Goal: Information Seeking & Learning: Learn about a topic

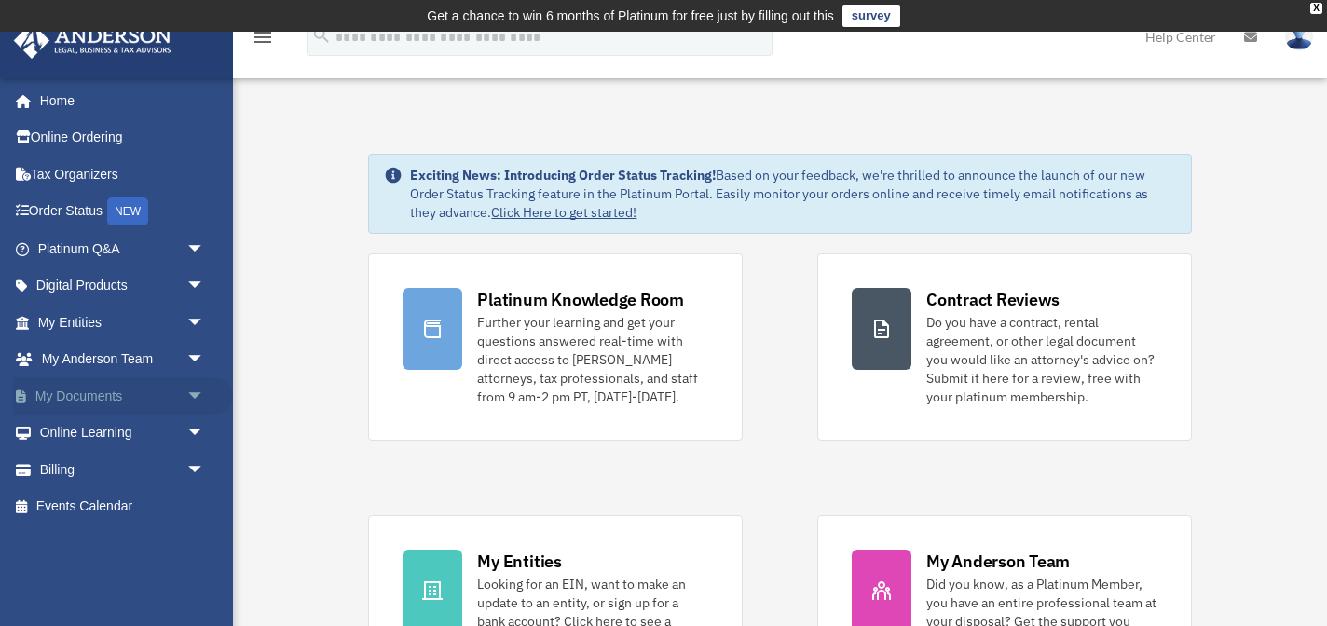
click at [116, 398] on link "My Documents arrow_drop_down" at bounding box center [123, 395] width 220 height 37
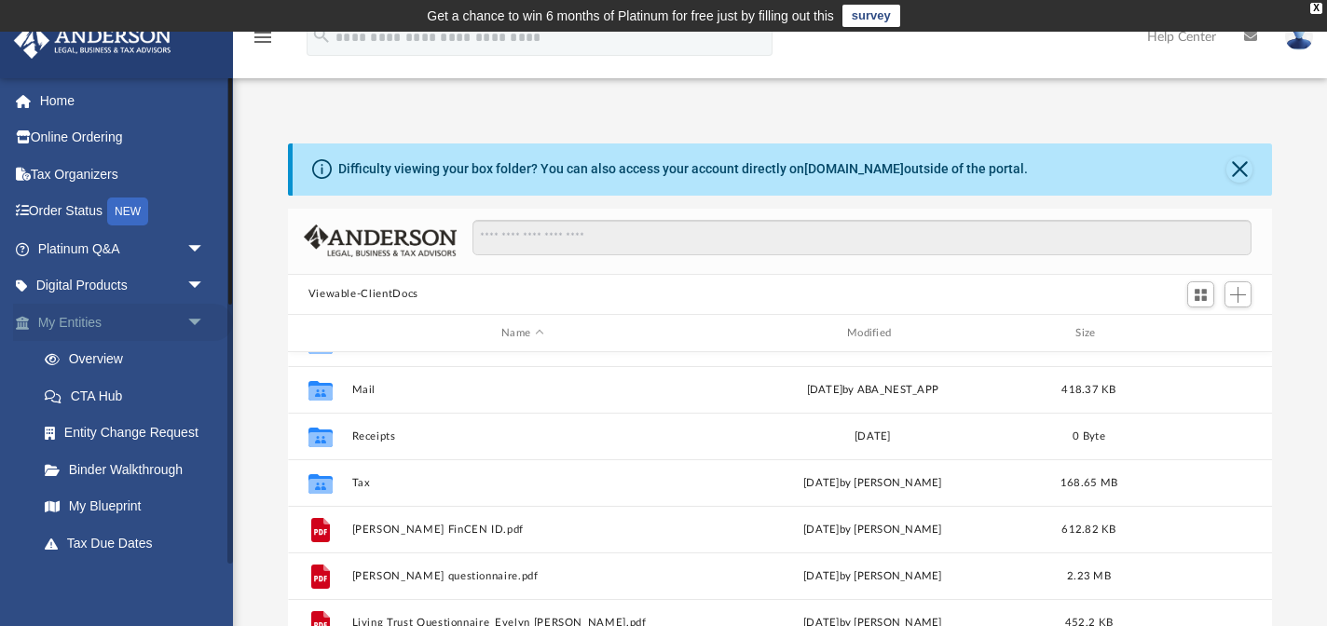
click at [128, 318] on link "My Entities arrow_drop_down" at bounding box center [123, 322] width 220 height 37
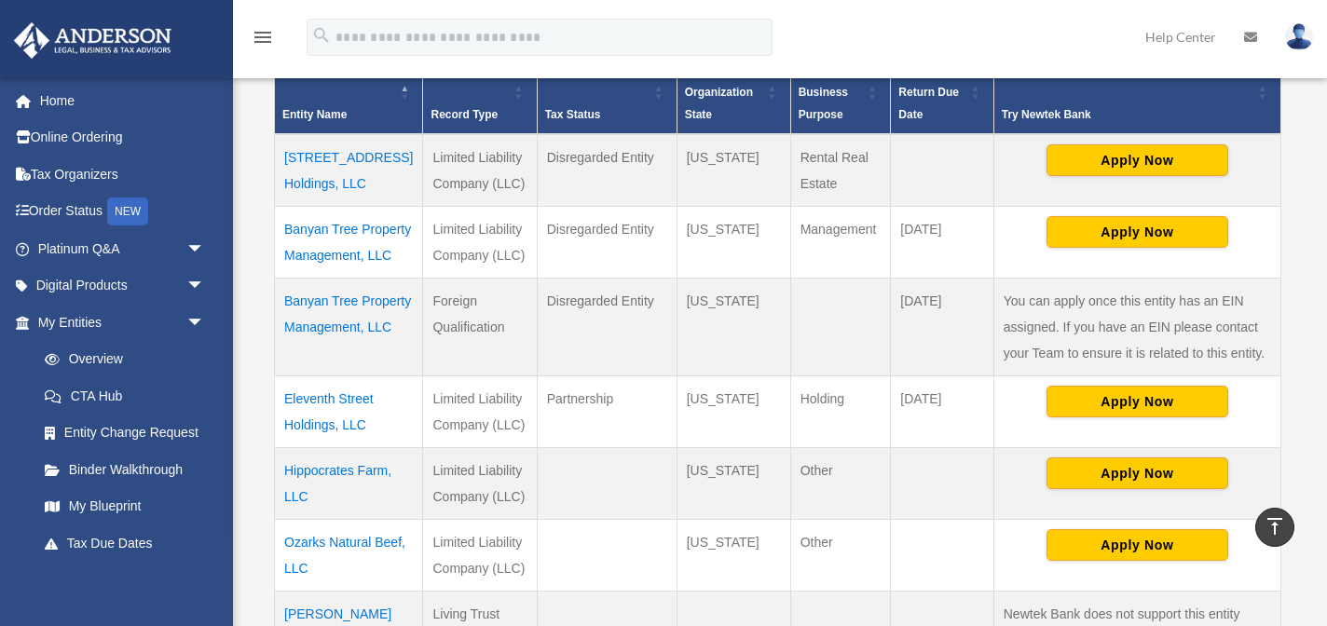
scroll to position [444, 0]
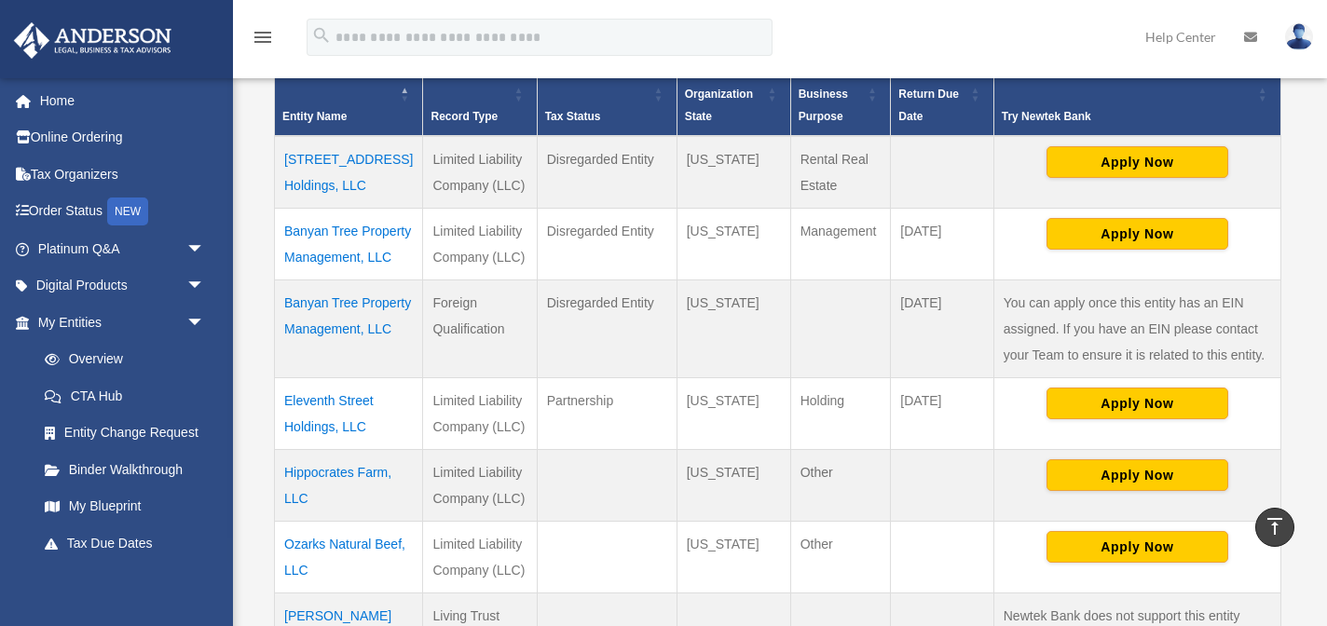
click at [343, 227] on td "Banyan Tree Property Management, LLC" at bounding box center [349, 244] width 148 height 72
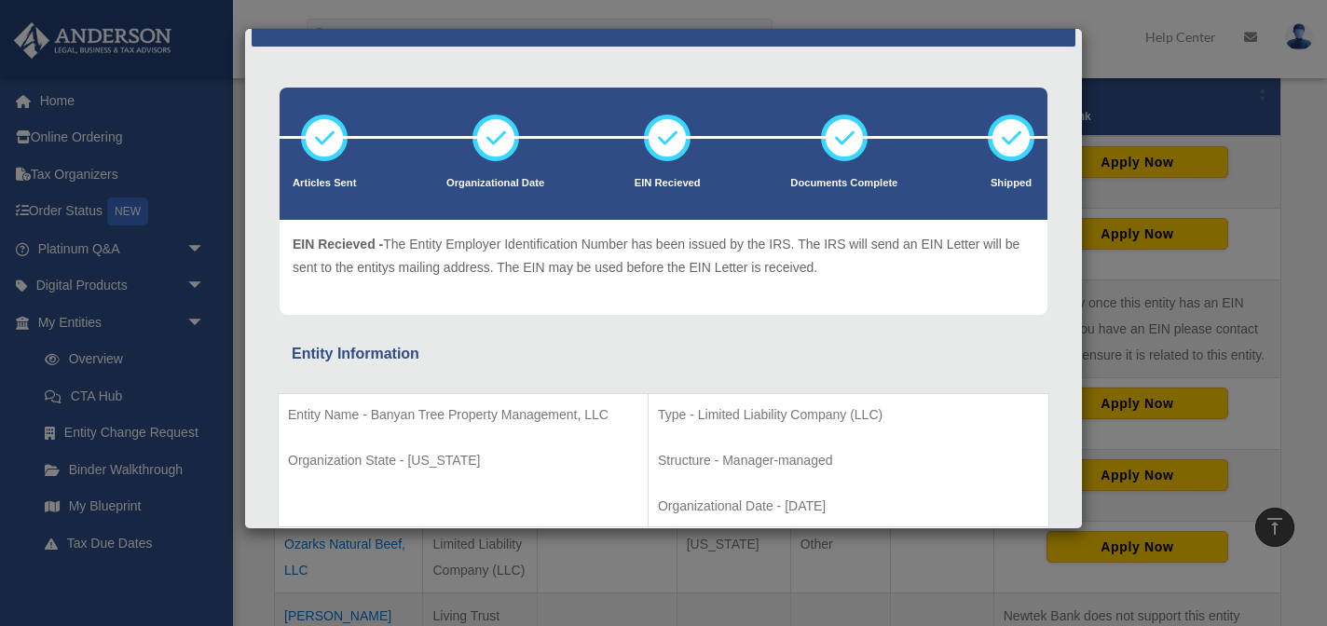
scroll to position [0, 0]
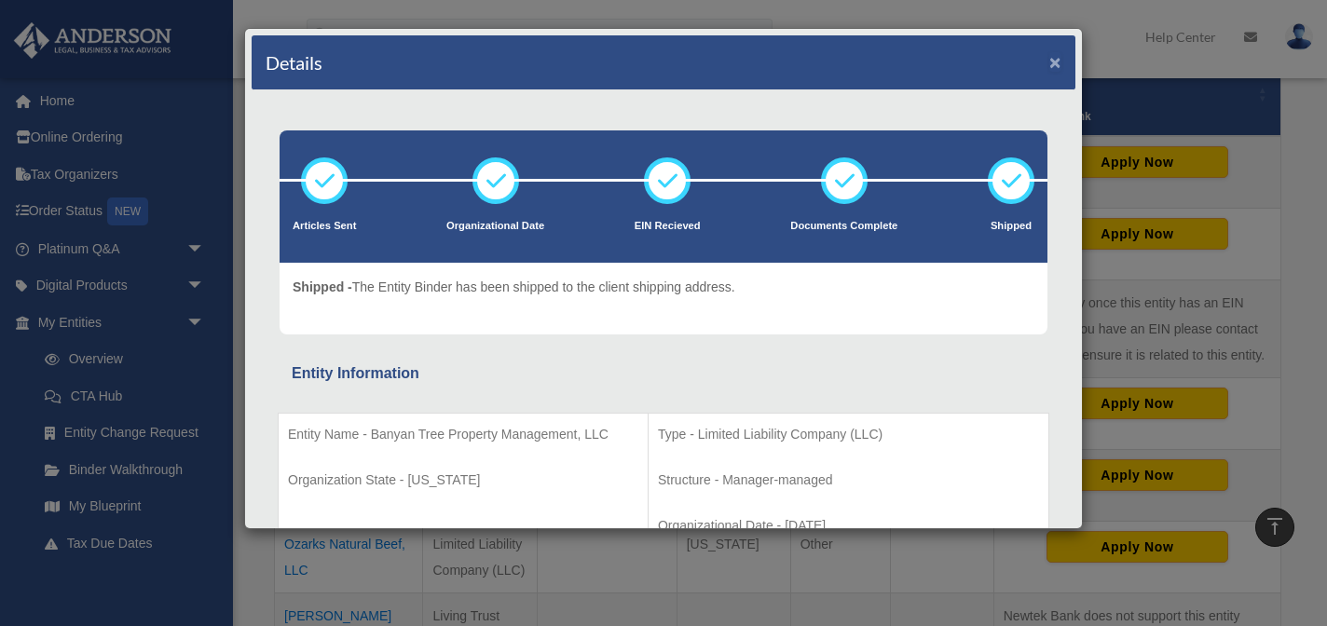
click at [1053, 62] on button "×" at bounding box center [1056, 62] width 12 height 20
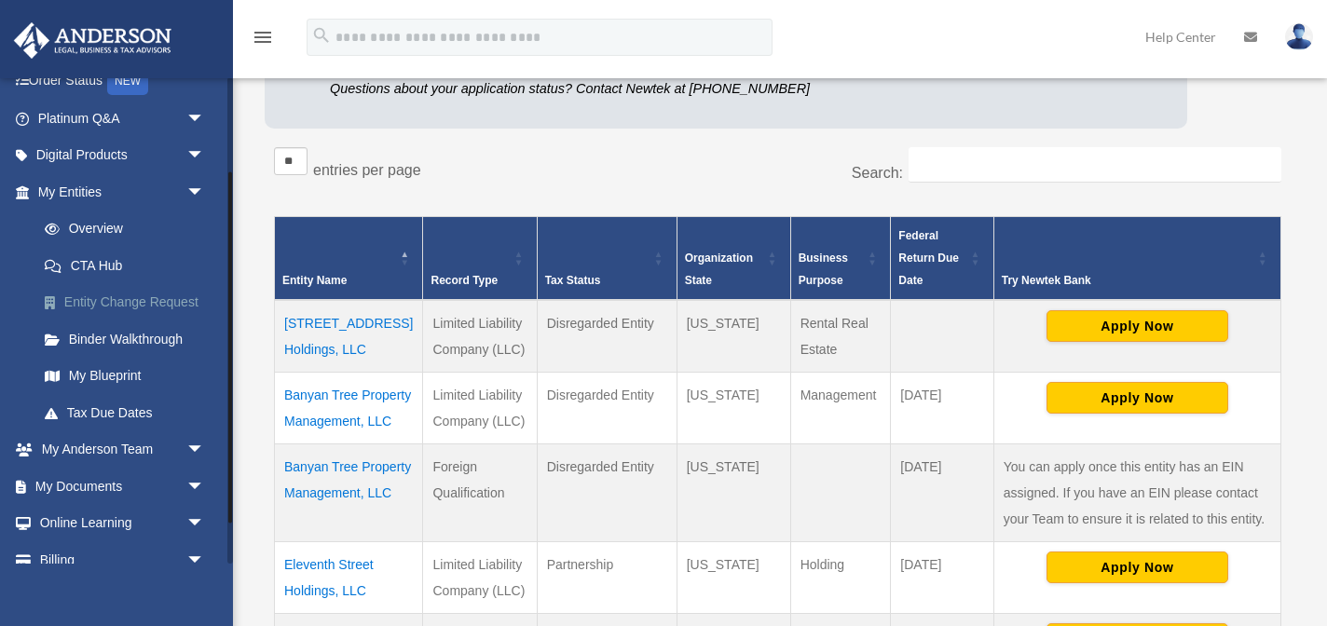
scroll to position [186, 0]
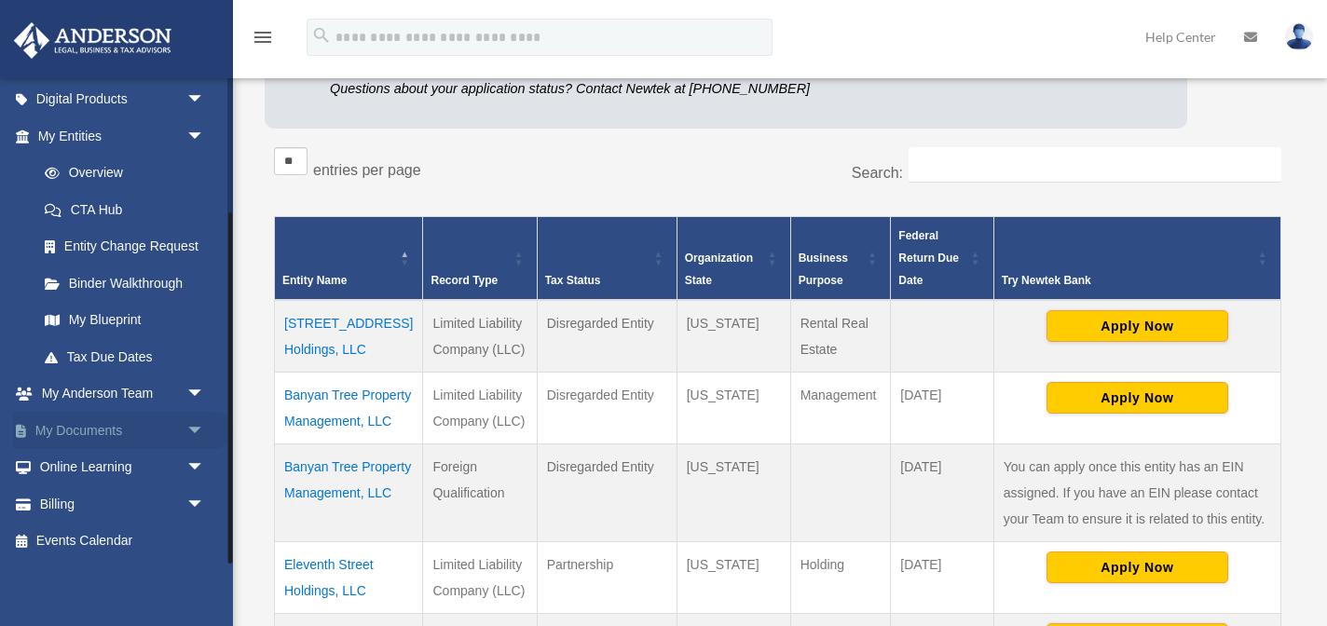
click at [201, 425] on span "arrow_drop_down" at bounding box center [204, 431] width 37 height 38
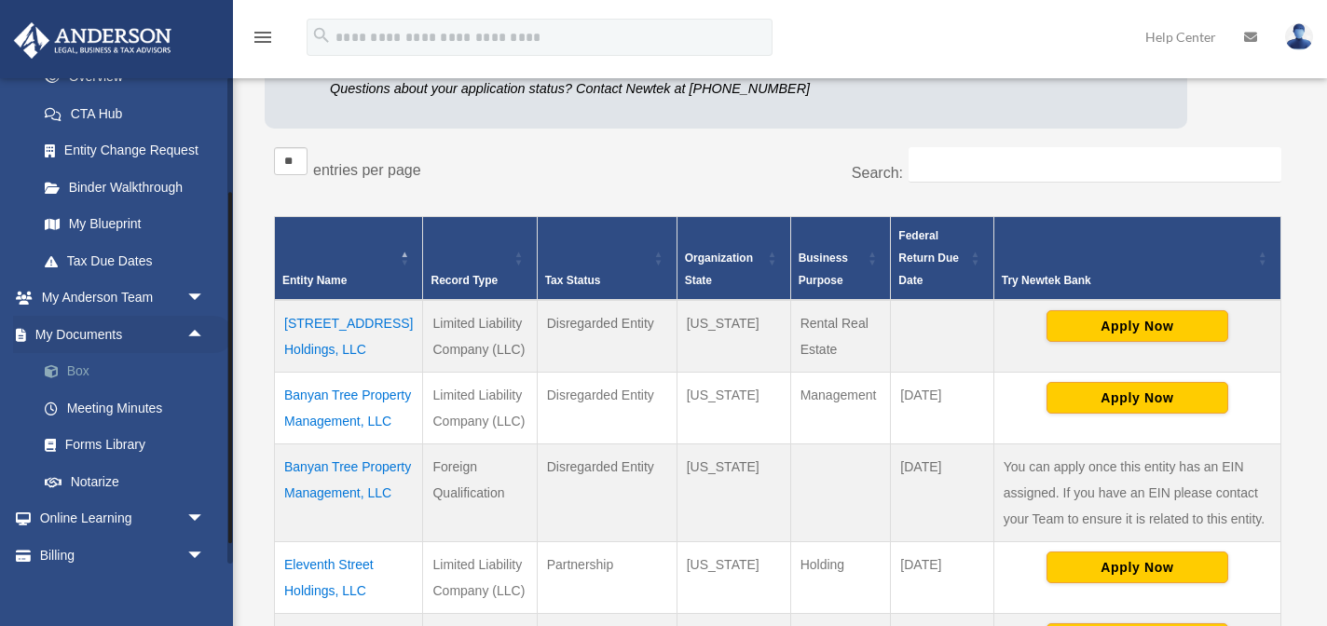
click at [98, 370] on link "Box" at bounding box center [129, 371] width 207 height 37
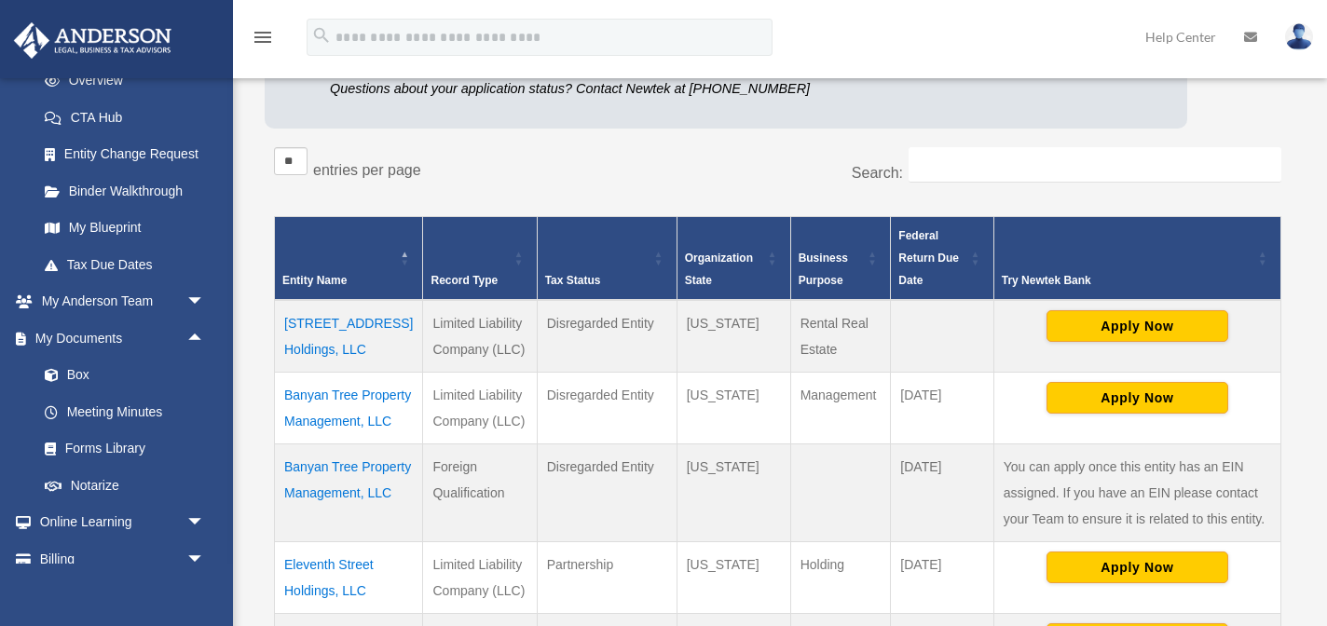
scroll to position [280, 0]
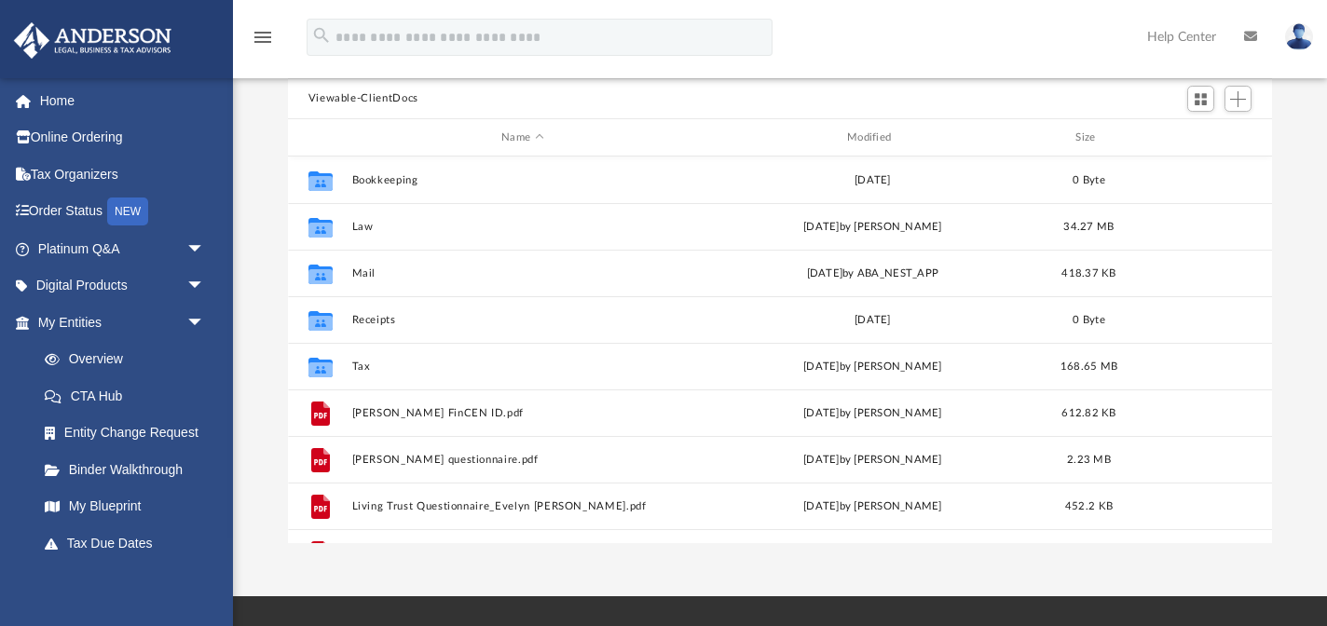
scroll to position [203, 0]
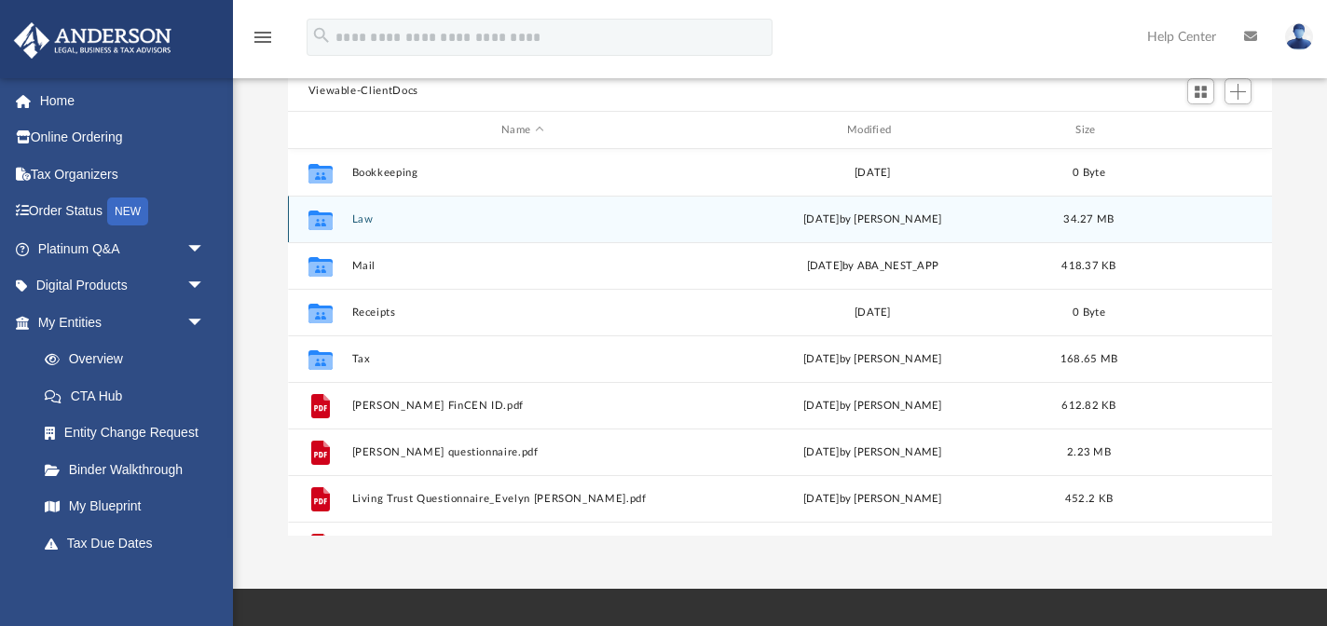
click at [364, 225] on button "Law" at bounding box center [522, 219] width 342 height 12
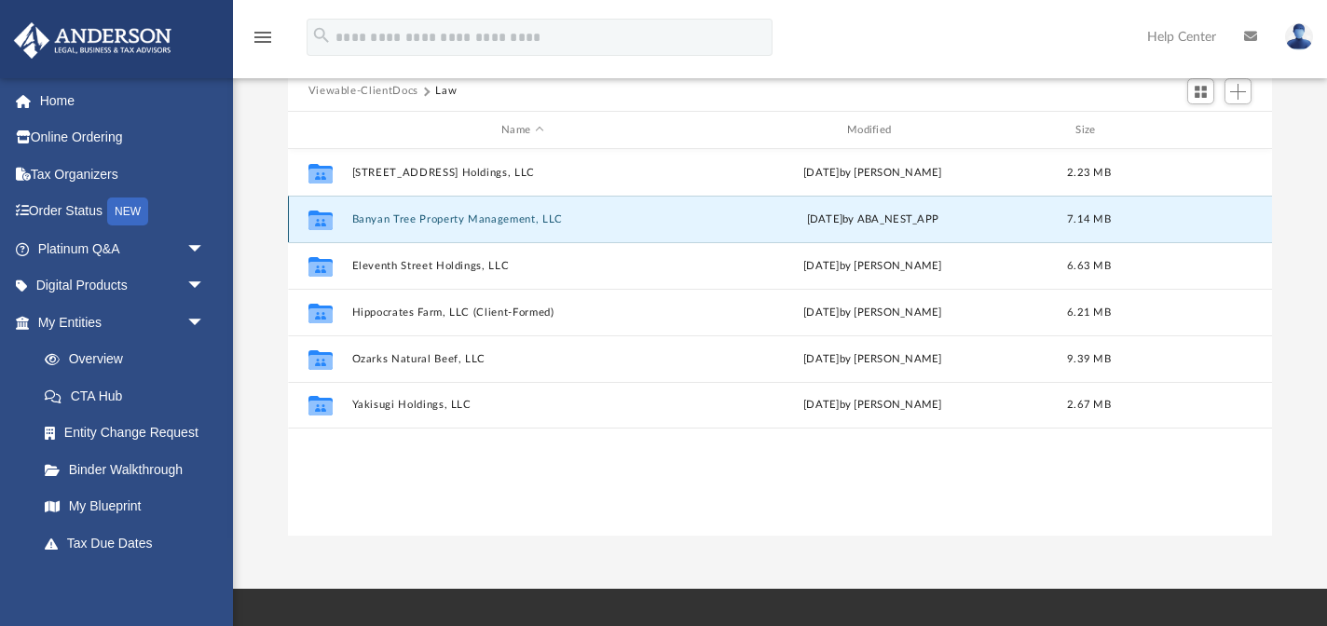
click at [369, 221] on button "Banyan Tree Property Management, LLC" at bounding box center [522, 219] width 342 height 12
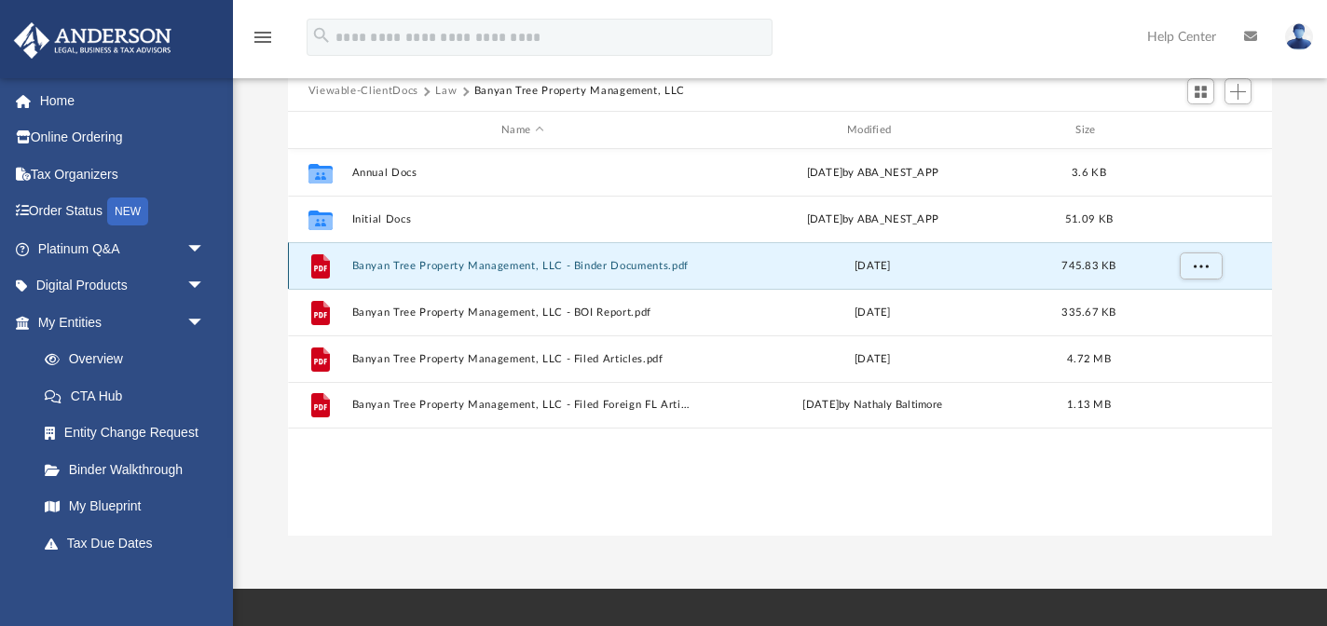
click at [469, 270] on button "Banyan Tree Property Management, LLC - Binder Documents.pdf" at bounding box center [522, 266] width 342 height 12
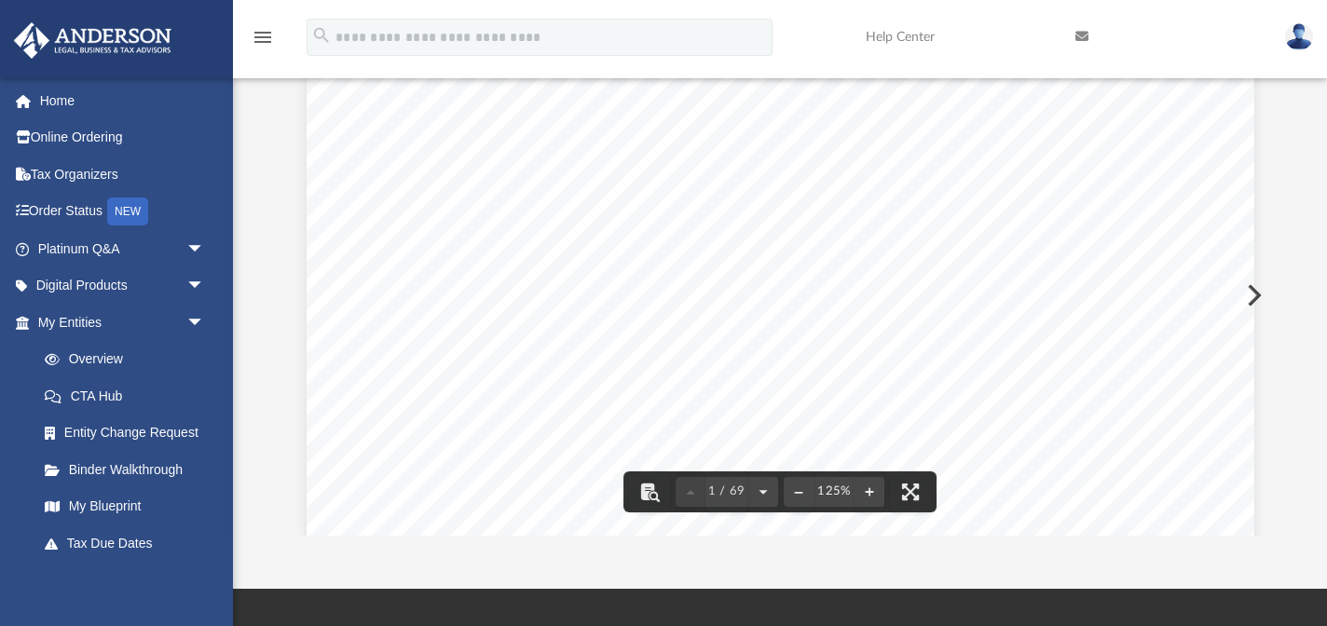
scroll to position [0, 0]
click at [272, 31] on icon "menu" at bounding box center [263, 37] width 22 height 22
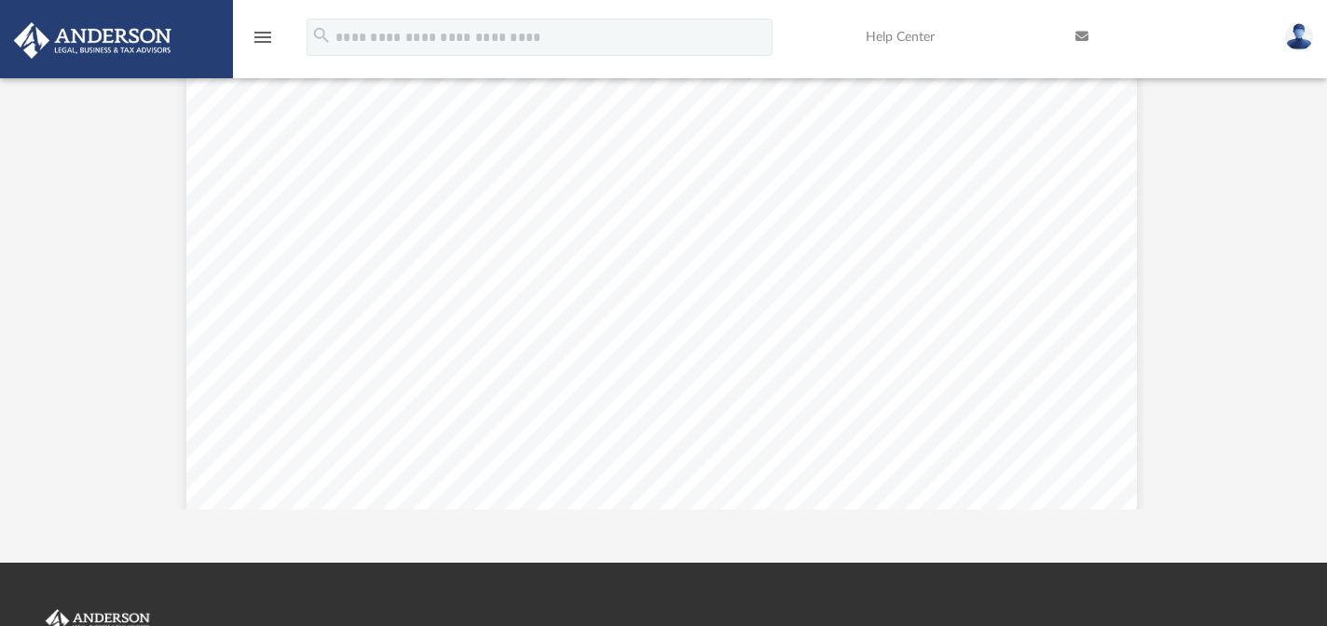
scroll to position [232, 0]
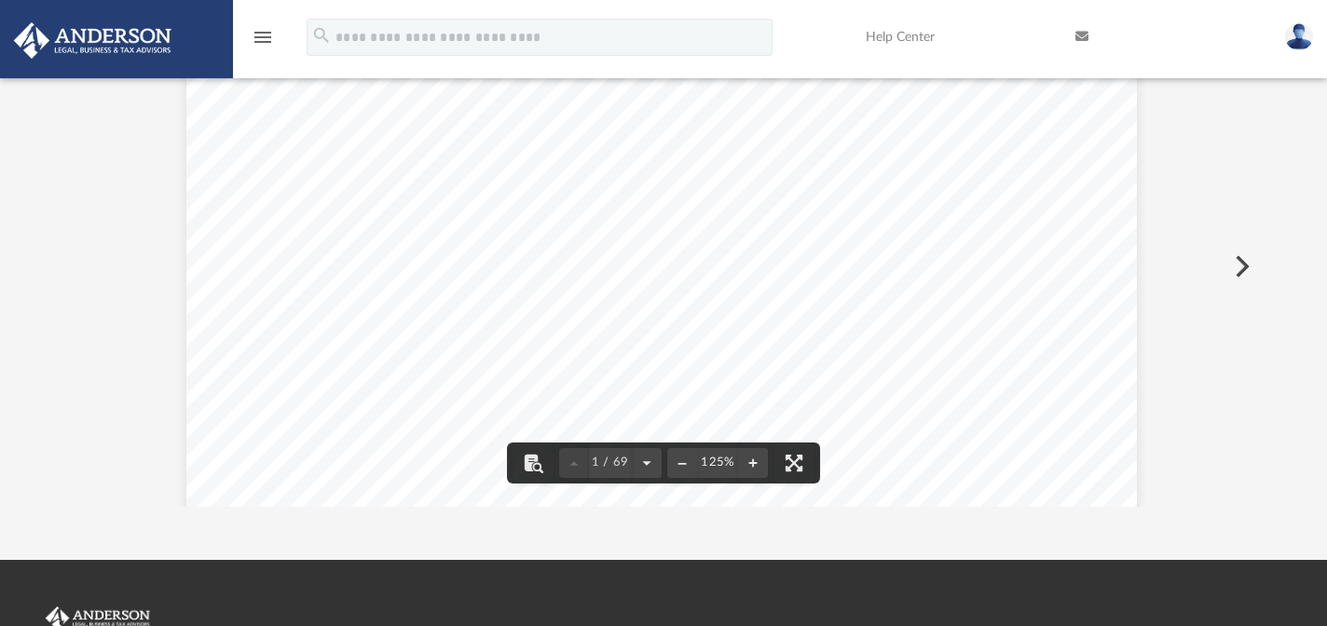
click at [256, 30] on icon "menu" at bounding box center [263, 37] width 22 height 22
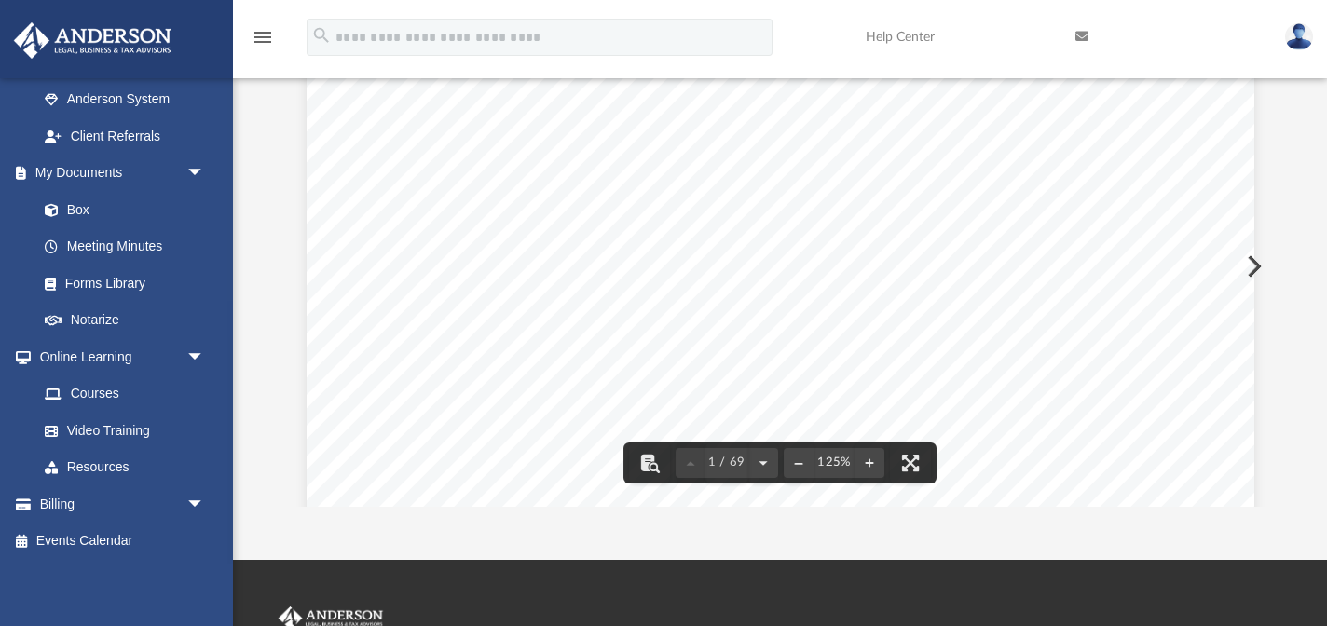
scroll to position [0, 0]
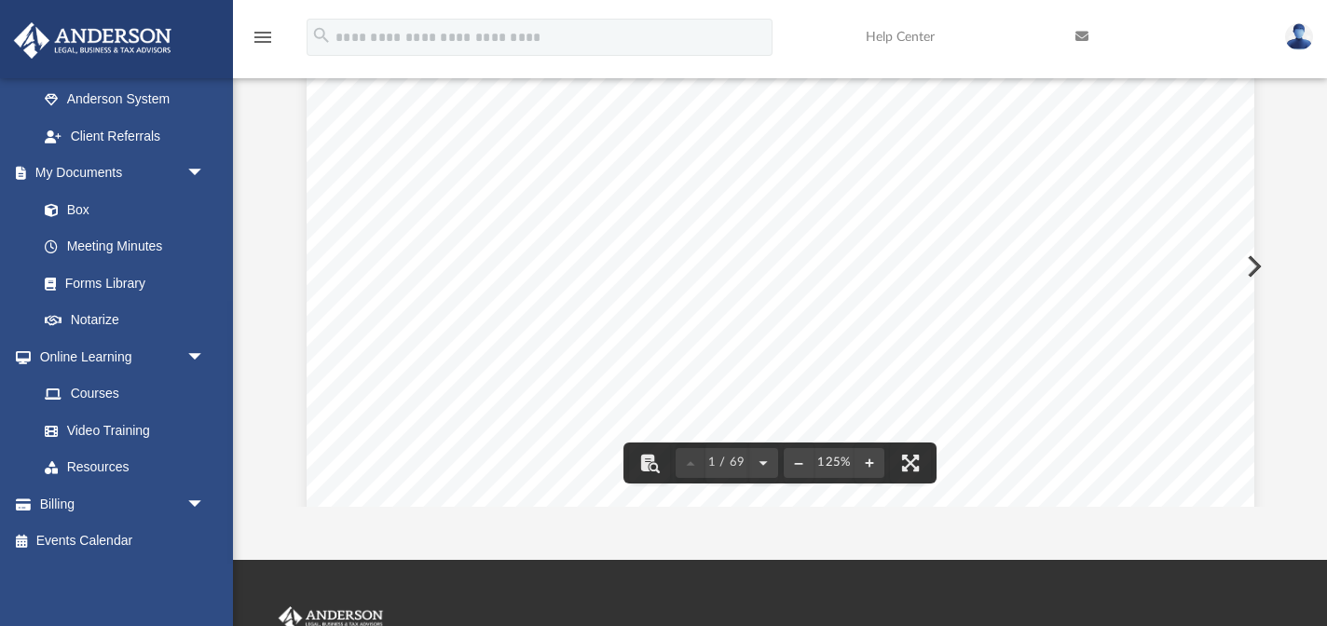
click at [914, 463] on button "File preview" at bounding box center [910, 463] width 41 height 41
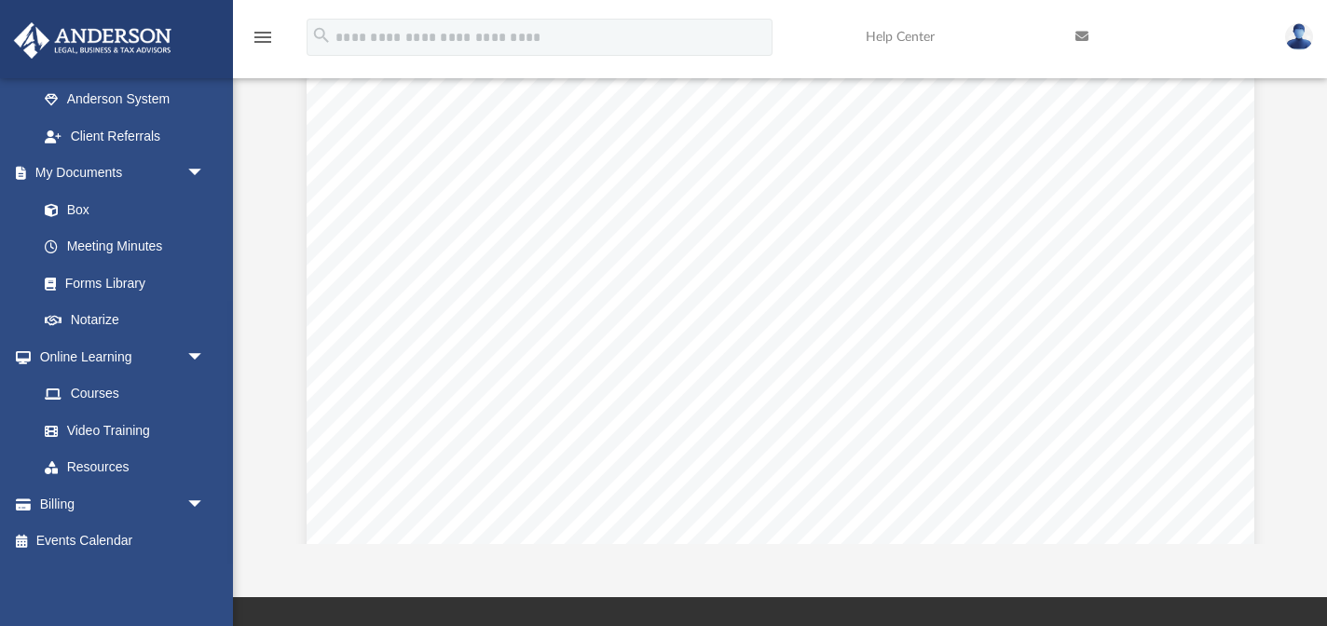
scroll to position [9097, 0]
click at [202, 356] on span "arrow_drop_down" at bounding box center [204, 357] width 37 height 38
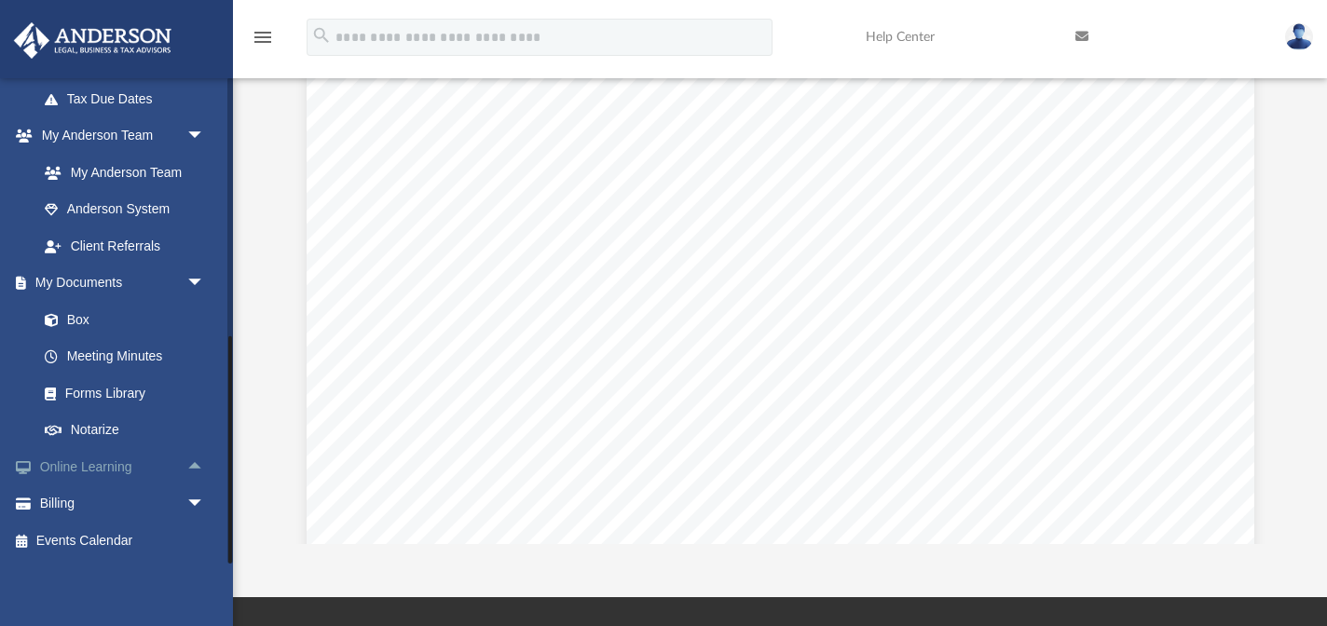
scroll to position [444, 0]
click at [125, 427] on link "Notarize" at bounding box center [129, 431] width 207 height 37
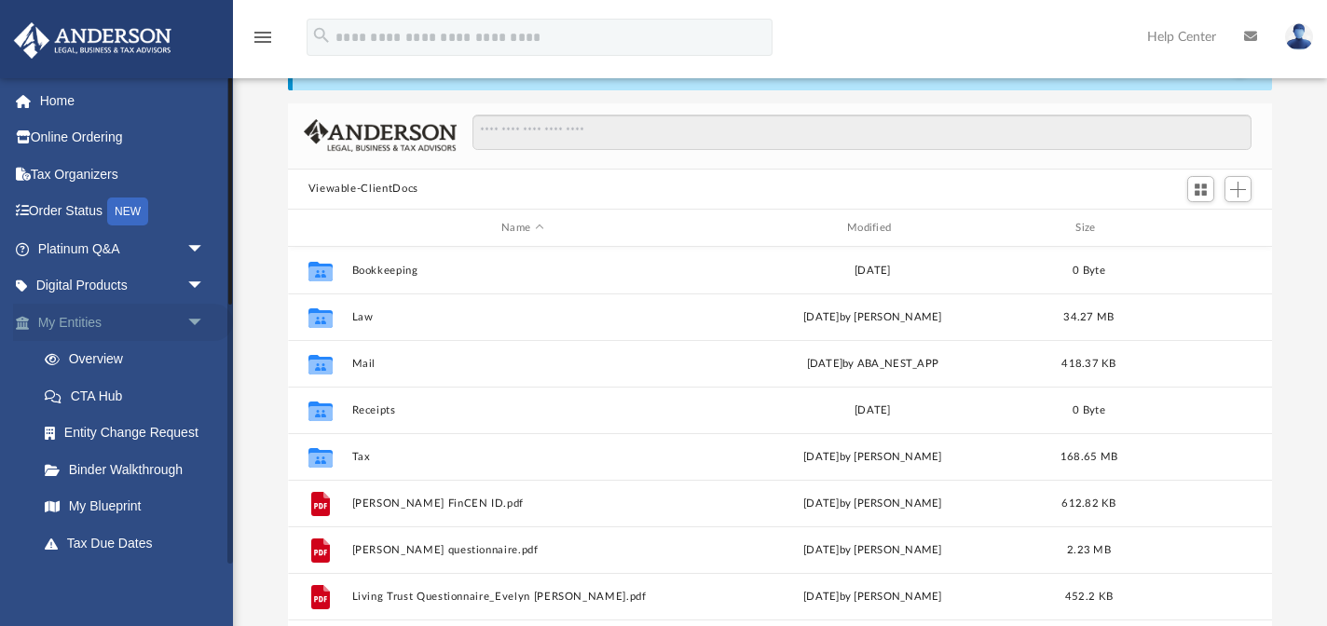
scroll to position [423, 984]
click at [100, 331] on link "My Entities arrow_drop_down" at bounding box center [123, 322] width 220 height 37
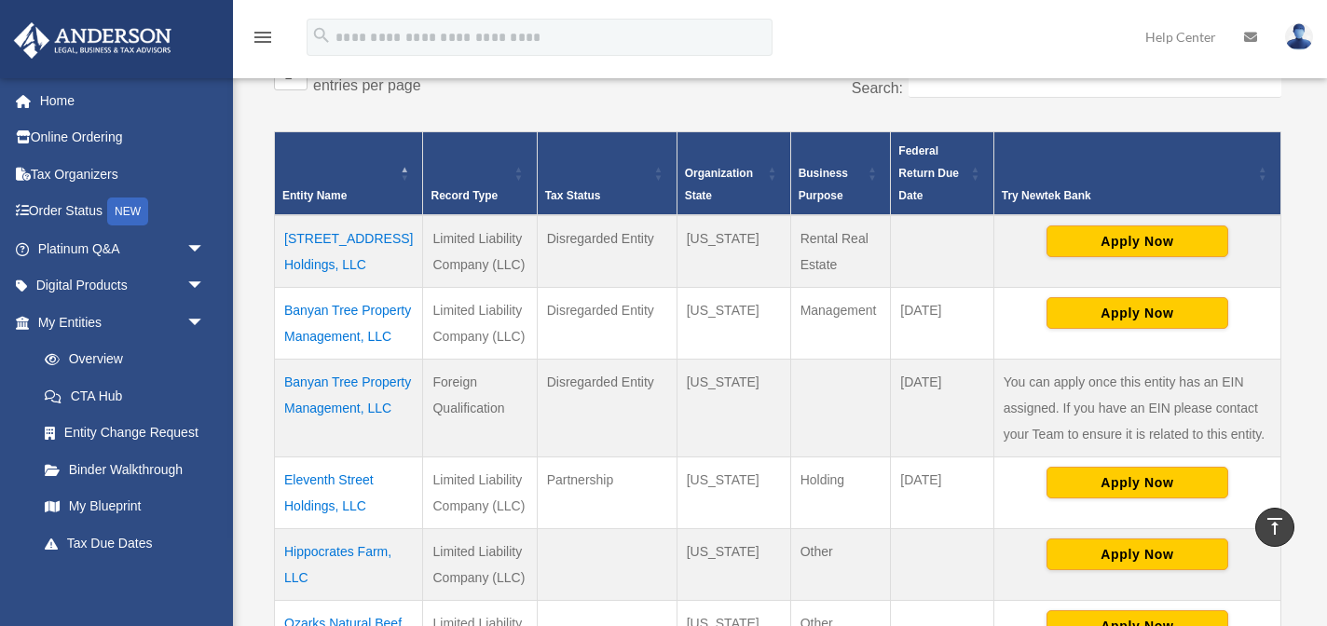
scroll to position [336, 0]
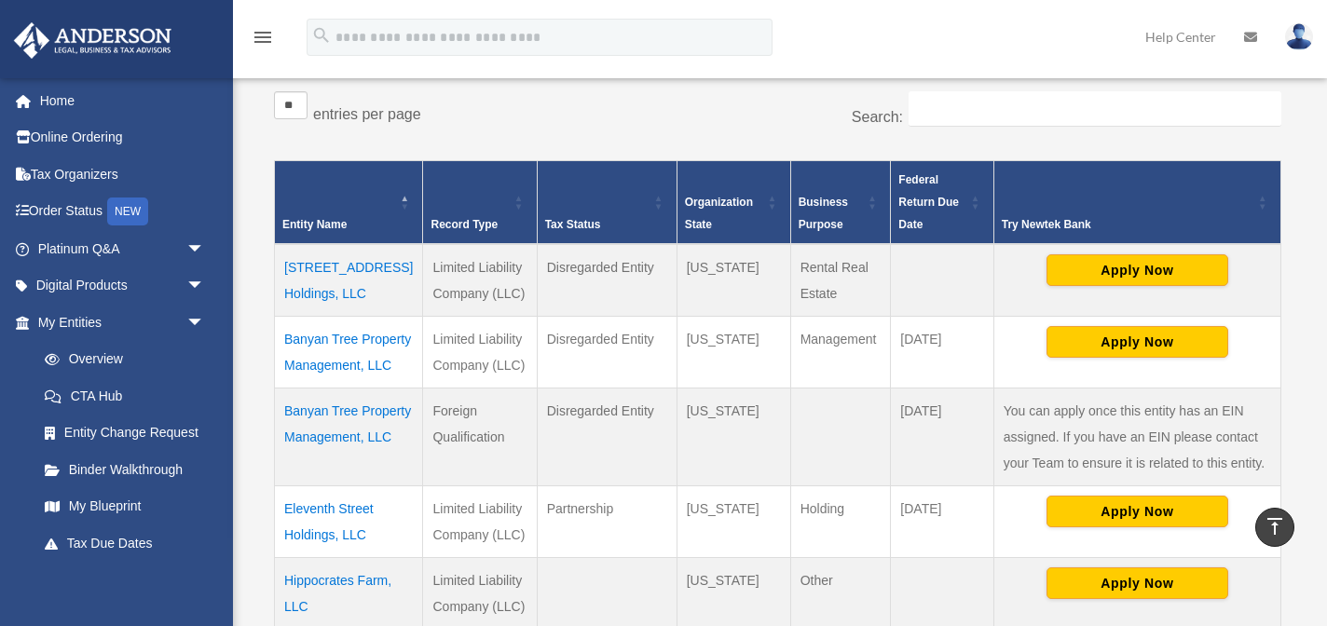
click at [327, 505] on td "Eleventh Street Holdings, LLC" at bounding box center [349, 522] width 148 height 72
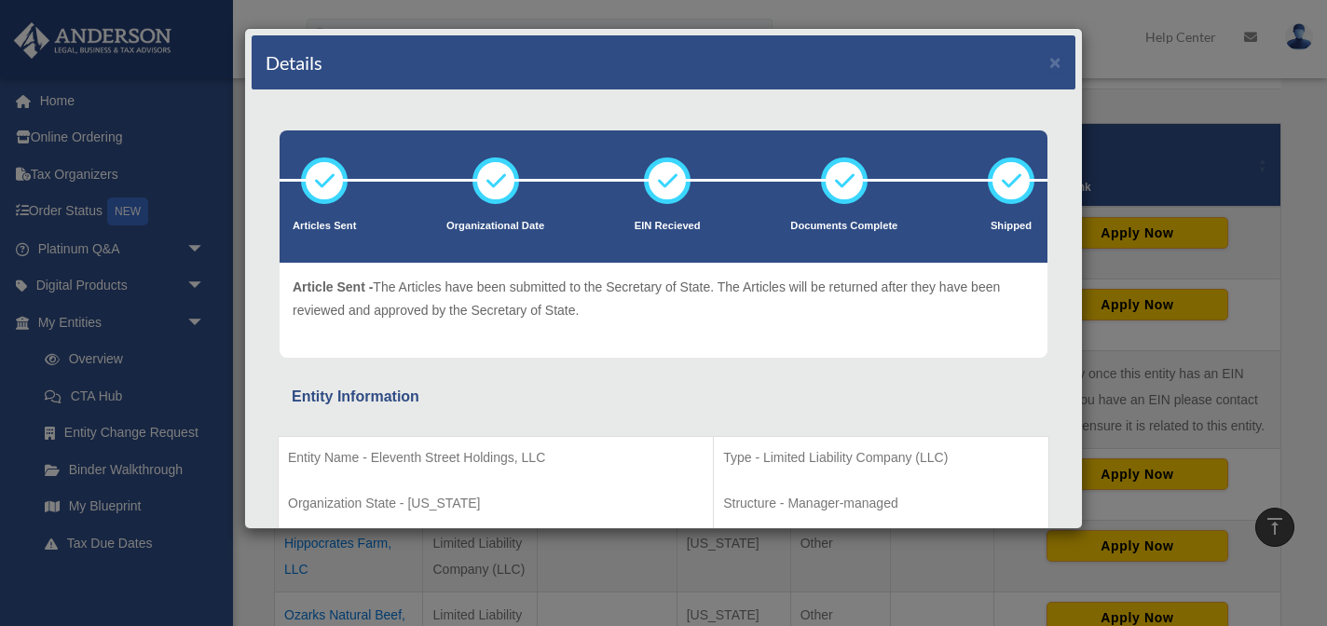
scroll to position [447, 0]
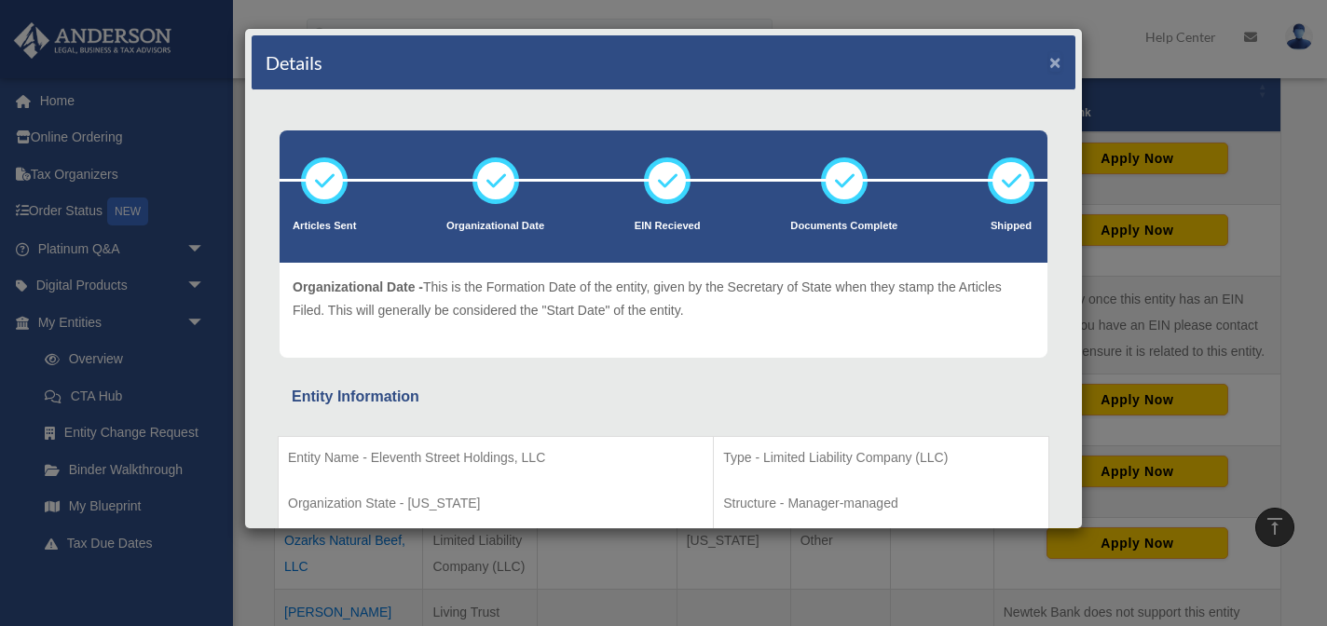
click at [1058, 59] on button "×" at bounding box center [1056, 62] width 12 height 20
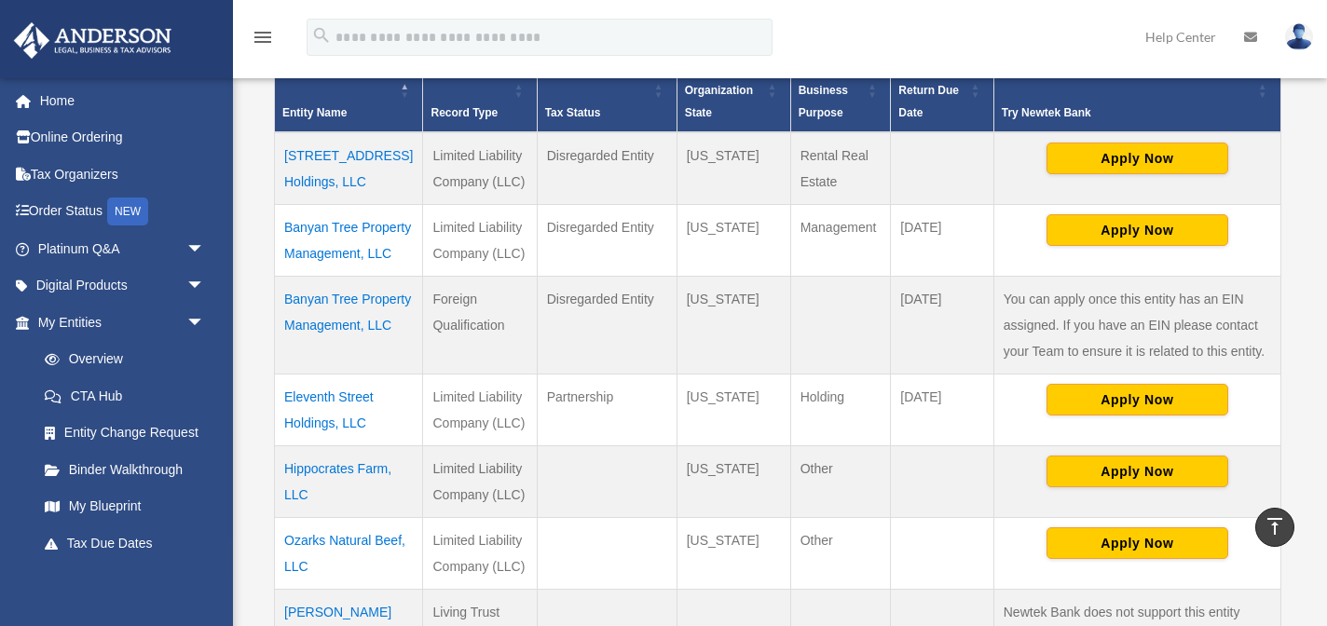
click at [356, 226] on td "Banyan Tree Property Management, LLC" at bounding box center [349, 240] width 148 height 72
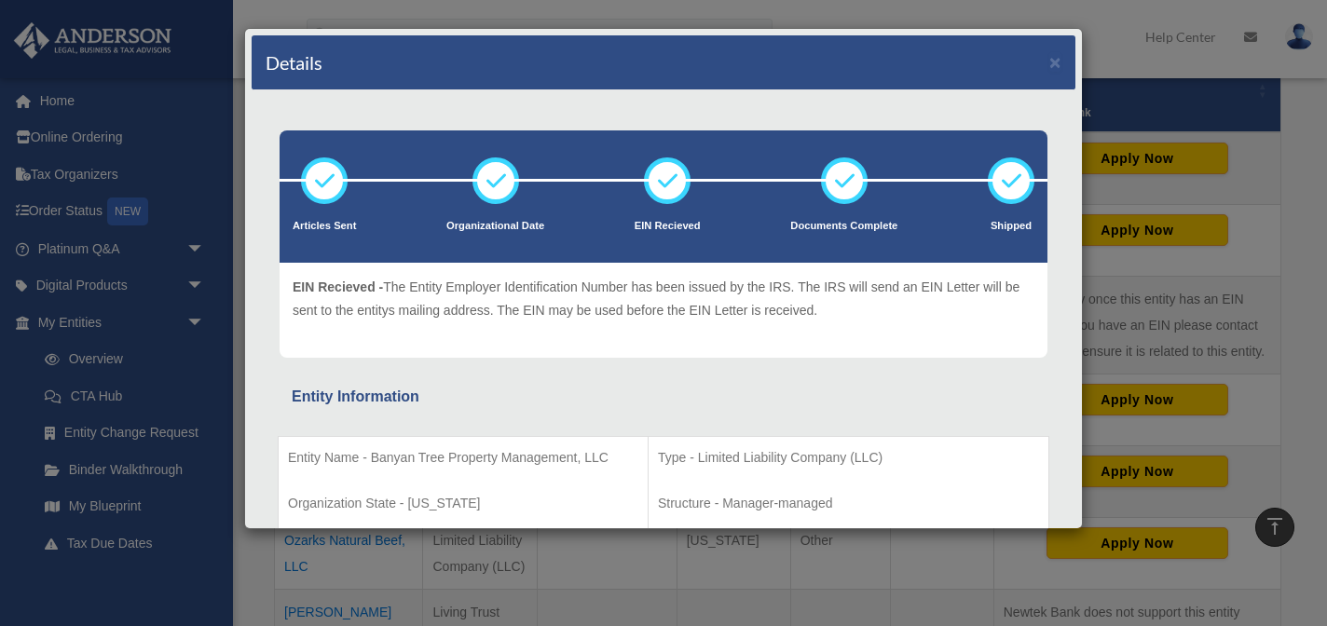
click at [803, 425] on div "Entity Name - Banyan Tree Property Management, LLC Organization State - Missour…" at bounding box center [664, 586] width 772 height 353
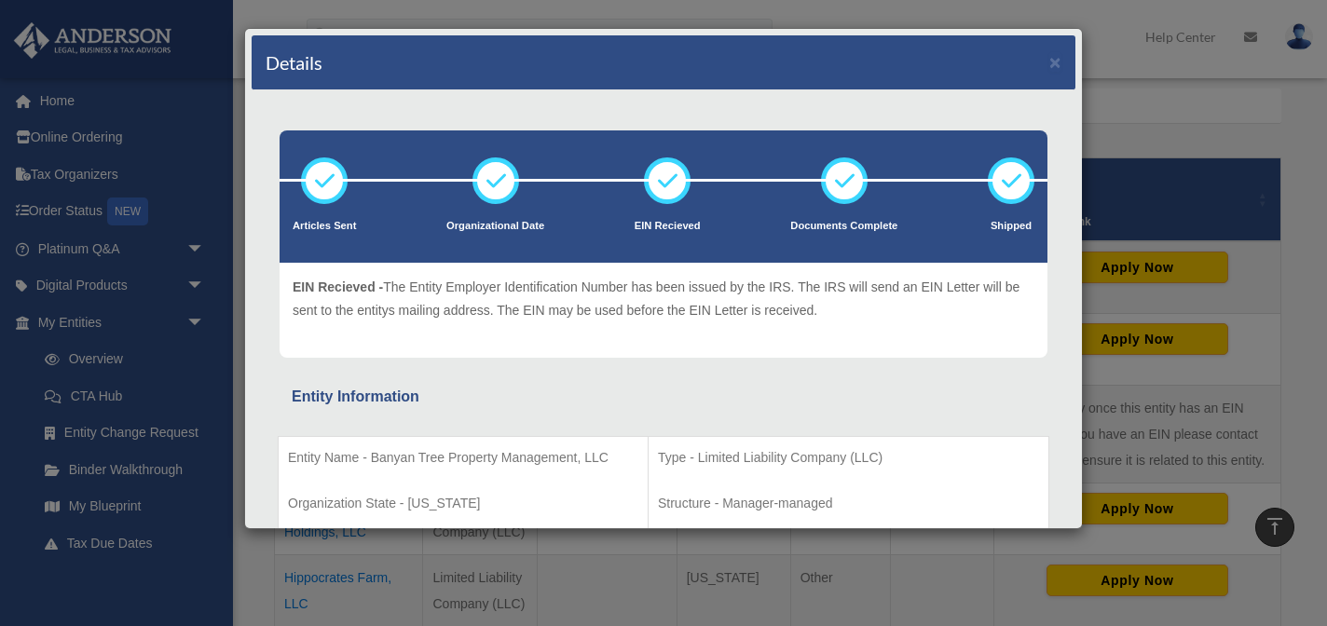
scroll to position [336, 0]
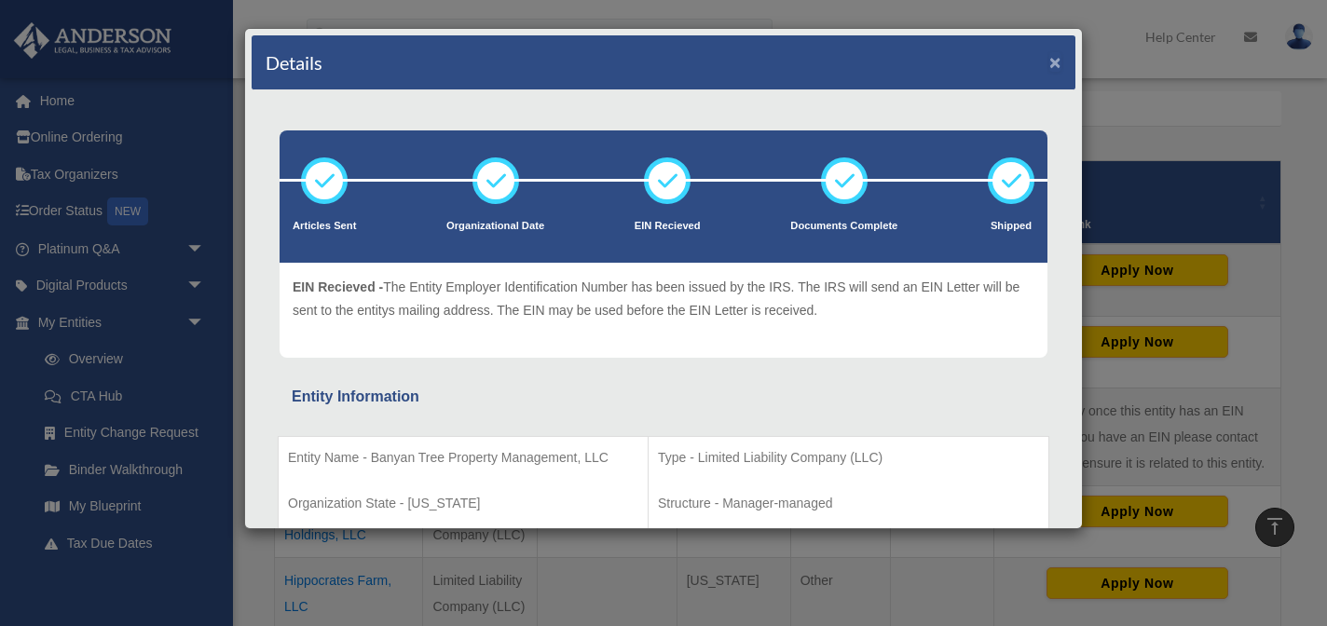
click at [1052, 62] on button "×" at bounding box center [1056, 62] width 12 height 20
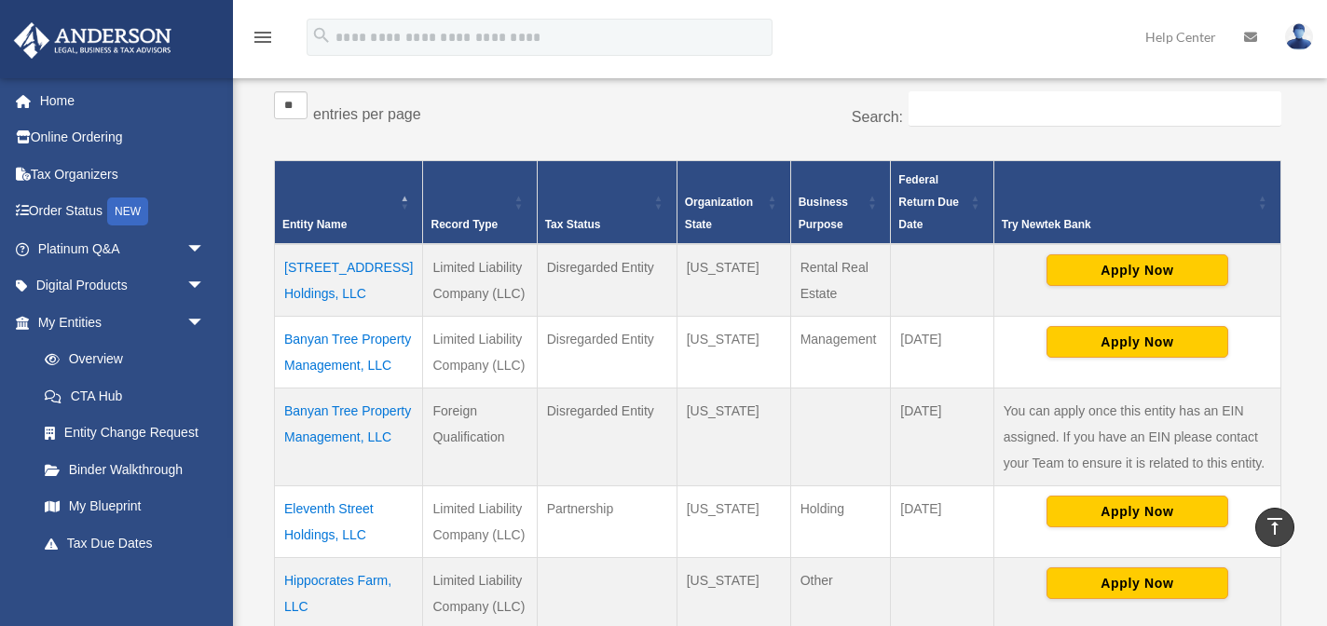
click at [341, 513] on td "Eleventh Street Holdings, LLC" at bounding box center [349, 522] width 148 height 72
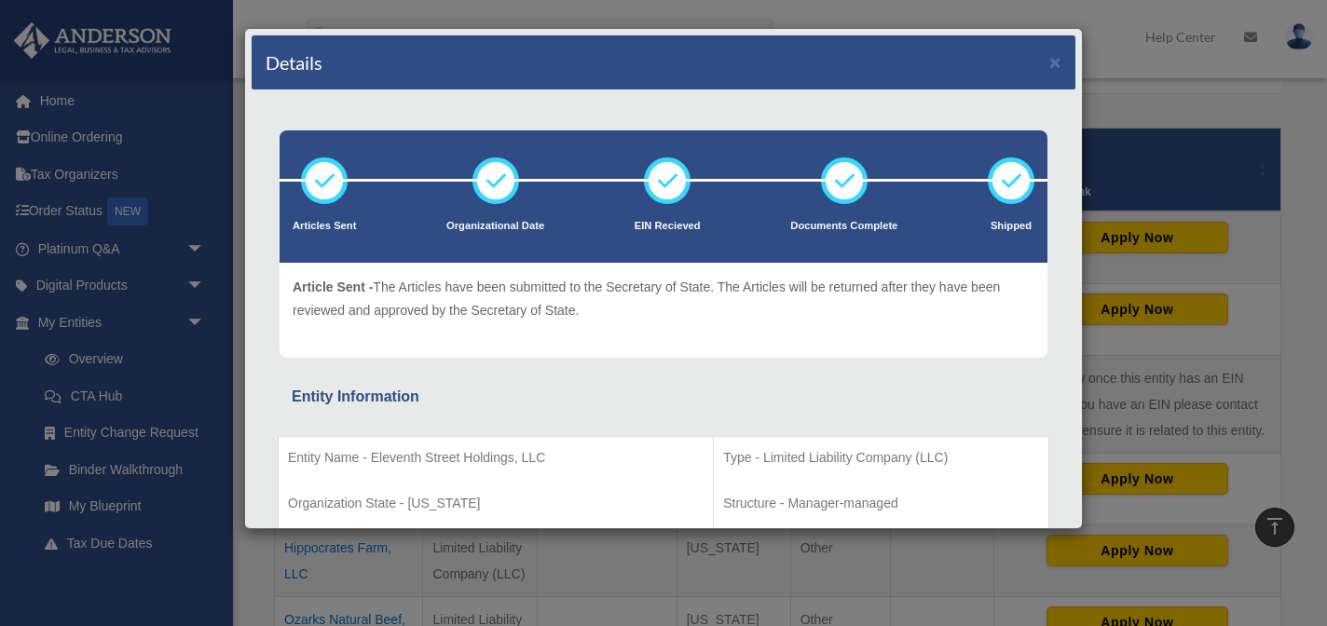
scroll to position [373, 0]
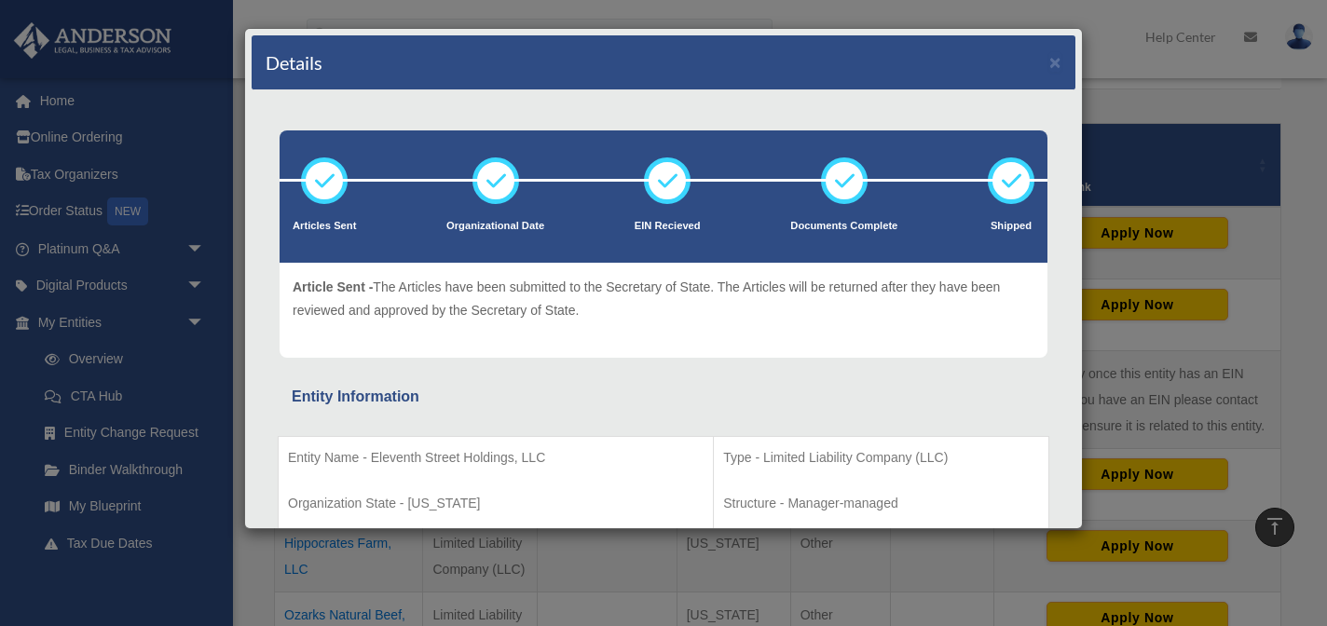
click at [748, 269] on div "Article Sent - The Articles have been submitted to the Secretary of State. The …" at bounding box center [664, 310] width 768 height 95
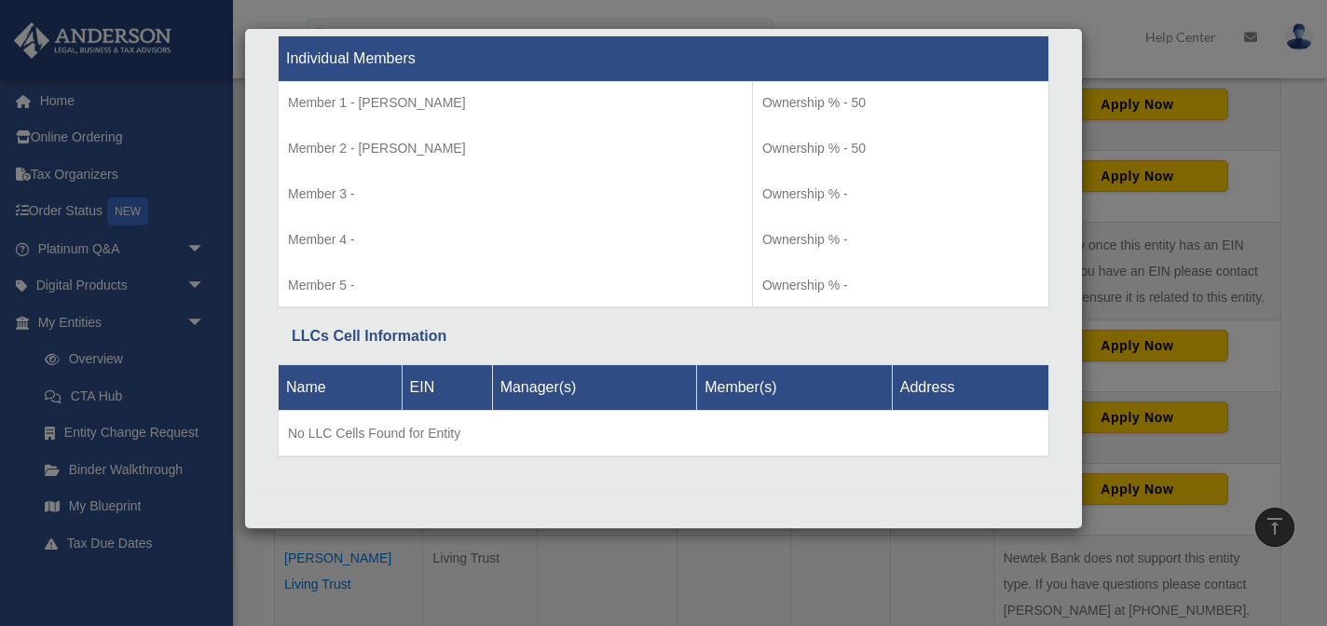
scroll to position [522, 0]
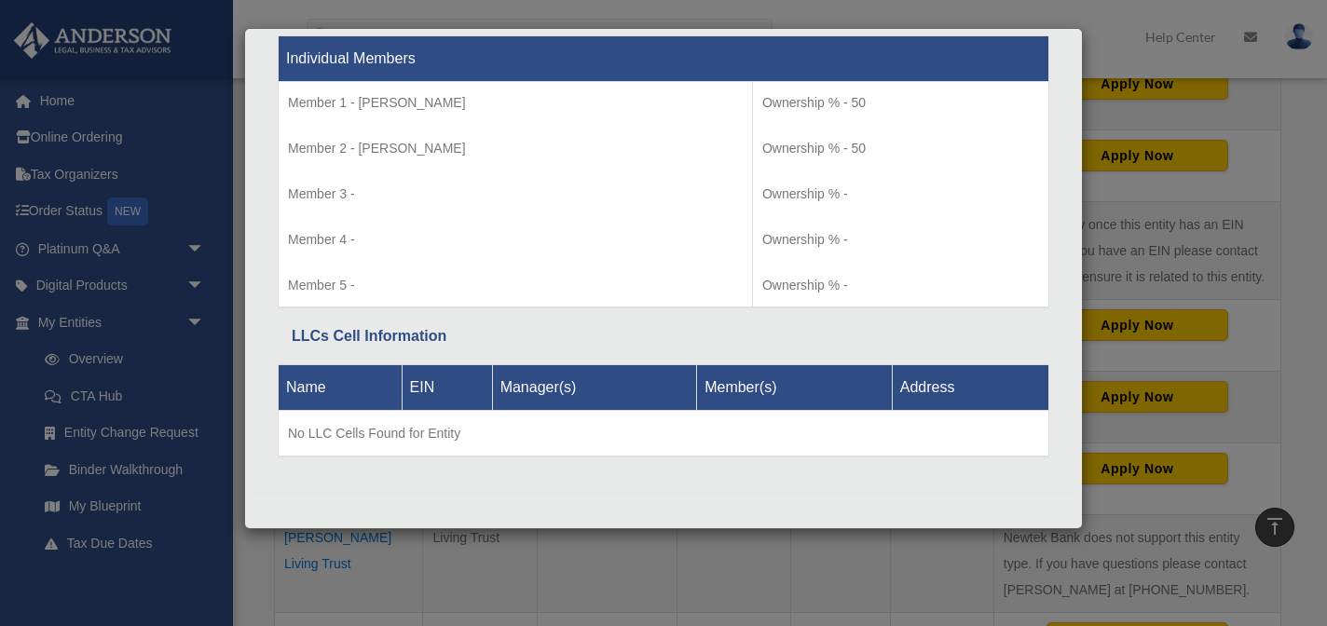
click at [1285, 114] on div "Details × Articles Sent Organizational Date" at bounding box center [663, 313] width 1327 height 626
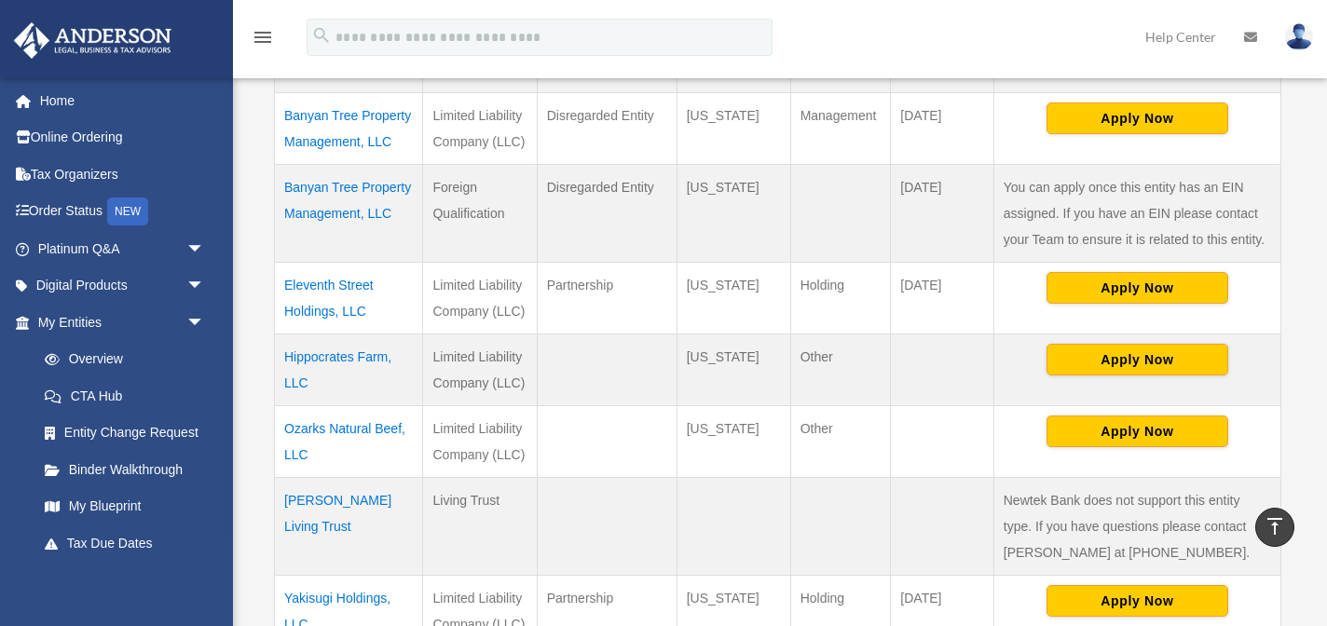
scroll to position [597, 0]
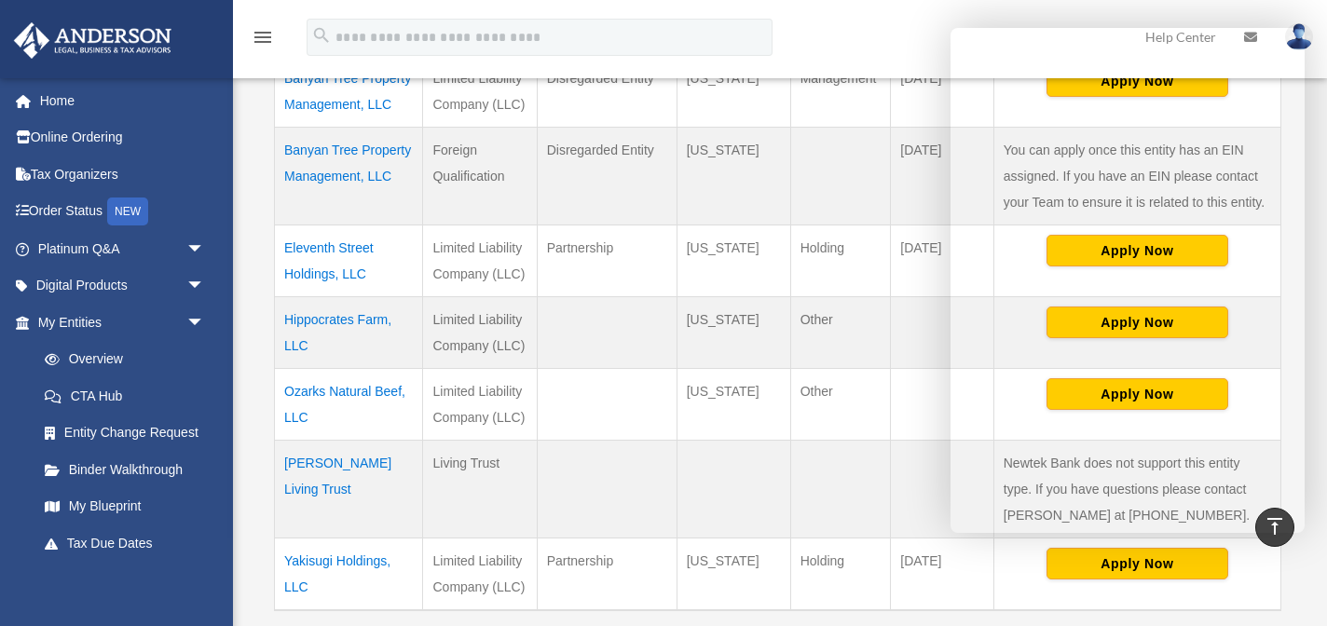
click at [785, 328] on td "Missouri" at bounding box center [734, 332] width 114 height 72
click at [899, 45] on div "menu search Site Menu add mrscarrow@gmail.com My Profile Reset Password Logout …" at bounding box center [663, 45] width 1299 height 63
click at [854, 459] on td at bounding box center [840, 489] width 101 height 98
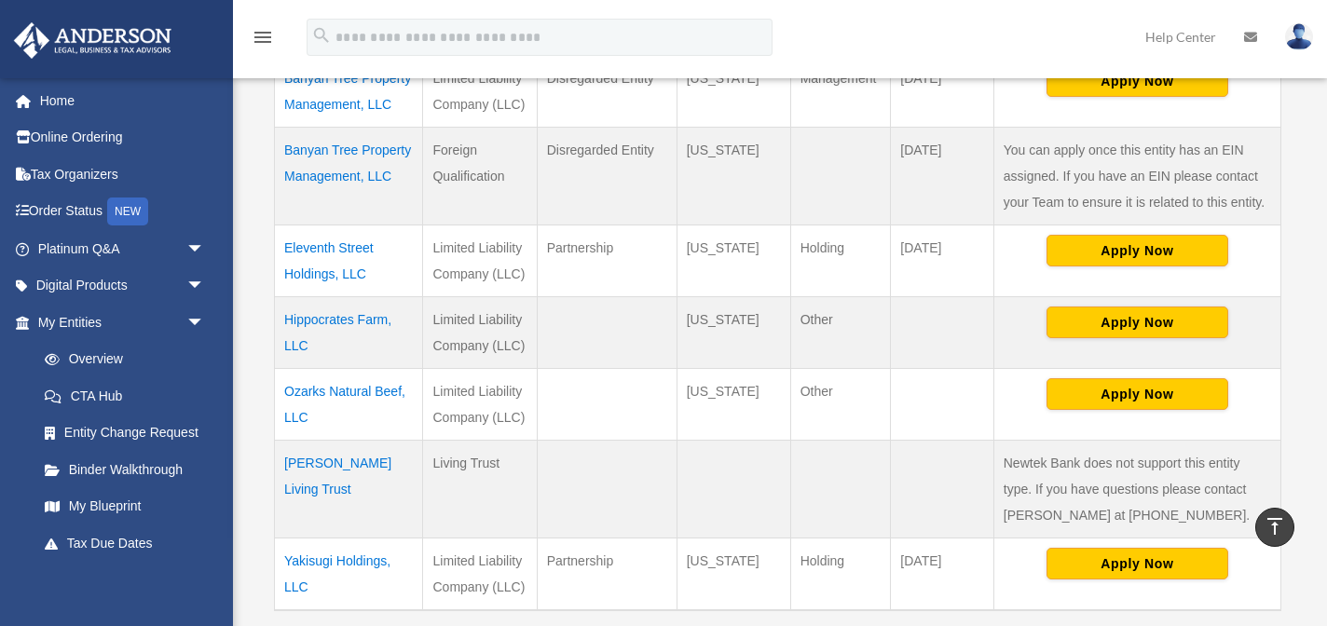
click at [1192, 37] on link "Help Center" at bounding box center [1181, 37] width 99 height 74
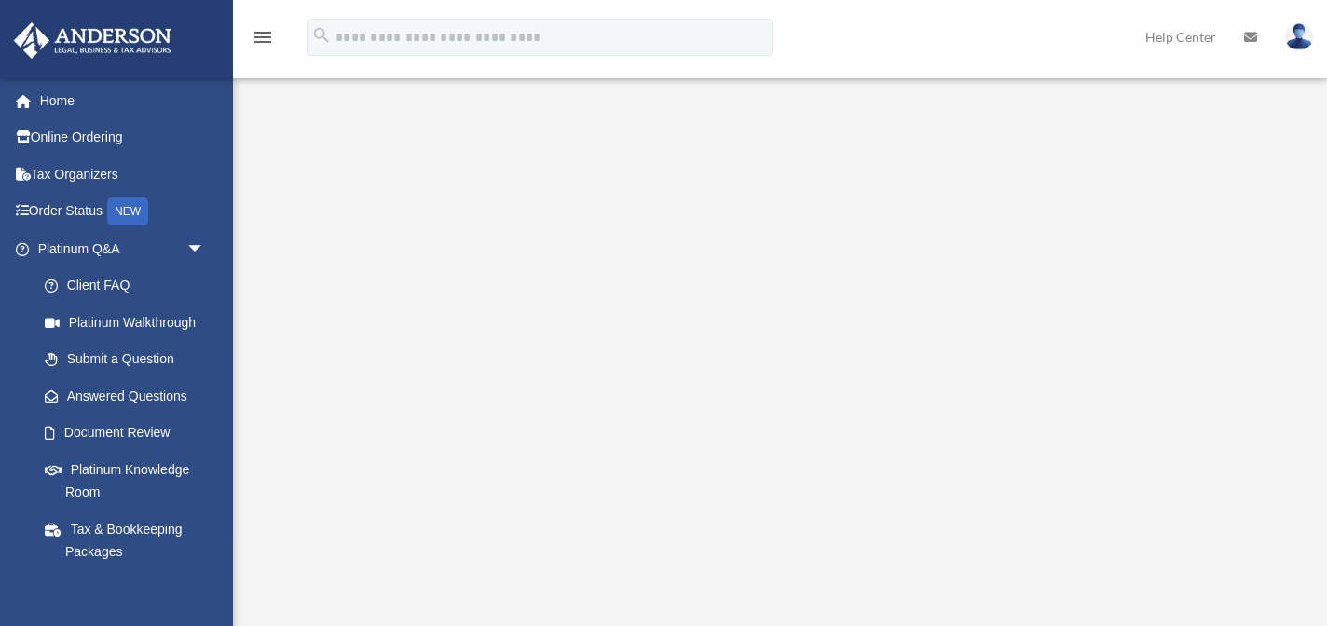
scroll to position [89, 0]
